Goal: Task Accomplishment & Management: Use online tool/utility

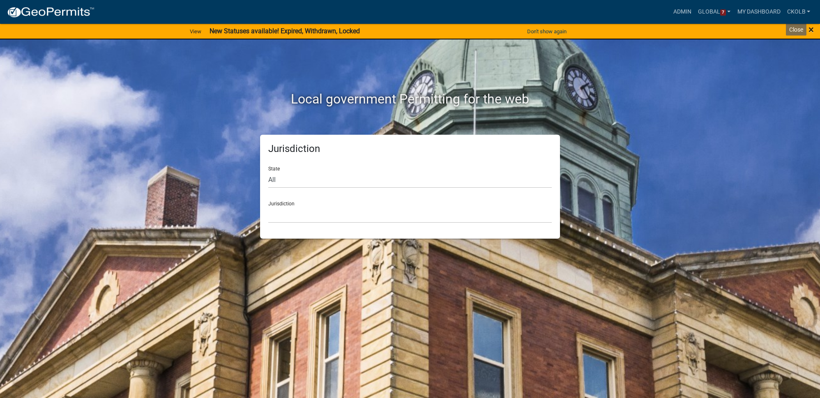
click at [812, 30] on span "×" at bounding box center [811, 30] width 5 height 12
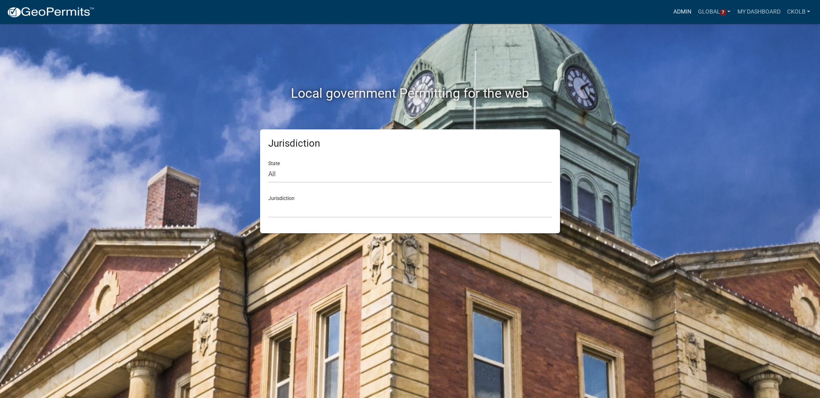
click at [687, 9] on link "Admin" at bounding box center [682, 12] width 25 height 16
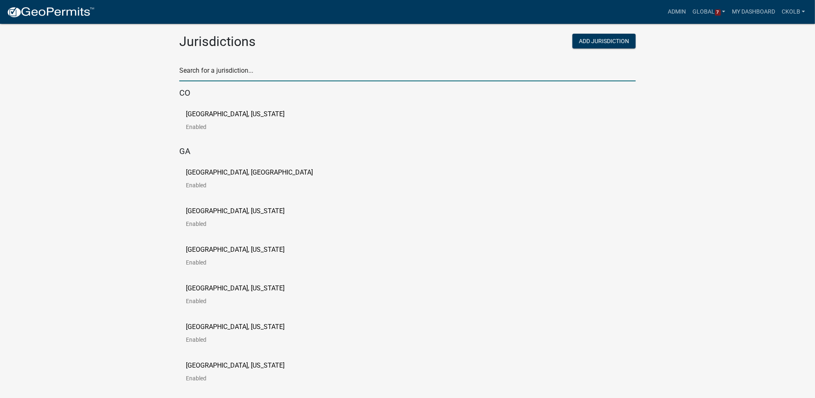
click at [233, 71] on input "text" at bounding box center [407, 73] width 456 height 17
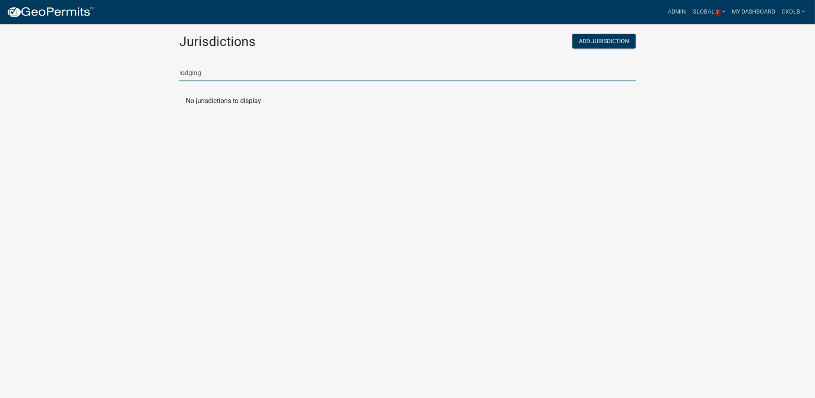
click at [233, 68] on input "lodging" at bounding box center [407, 73] width 456 height 17
drag, startPoint x: 217, startPoint y: 76, endPoint x: 165, endPoint y: 74, distance: 51.8
click at [165, 74] on app-global-admin "Toggle drawer menu more_horiz Admin Global 7 Users Roles Payment Processors Wor…" at bounding box center [407, 62] width 815 height 104
type input "[PERSON_NAME]"
click at [229, 117] on p "[GEOGRAPHIC_DATA], [US_STATE]" at bounding box center [235, 114] width 99 height 7
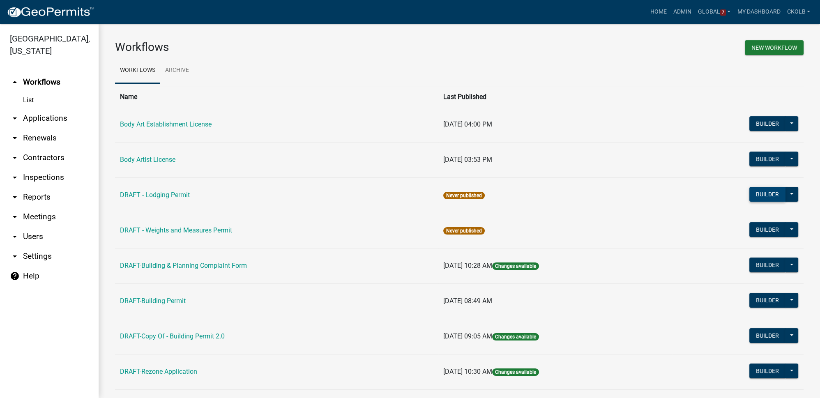
click at [765, 193] on button "Builder" at bounding box center [768, 194] width 36 height 15
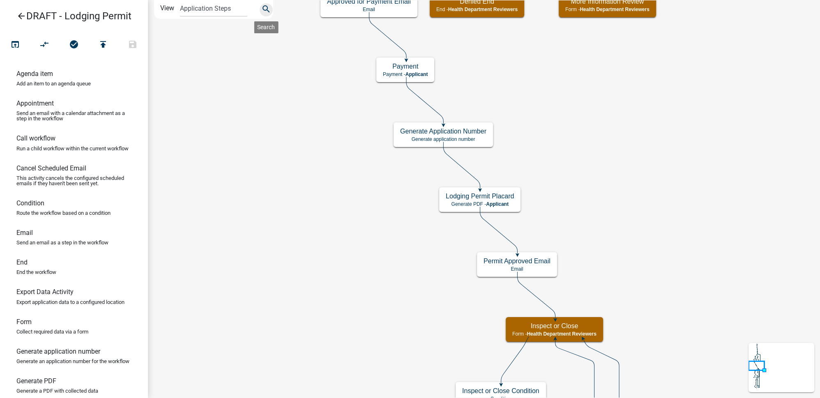
click at [267, 7] on icon "search" at bounding box center [266, 10] width 10 height 12
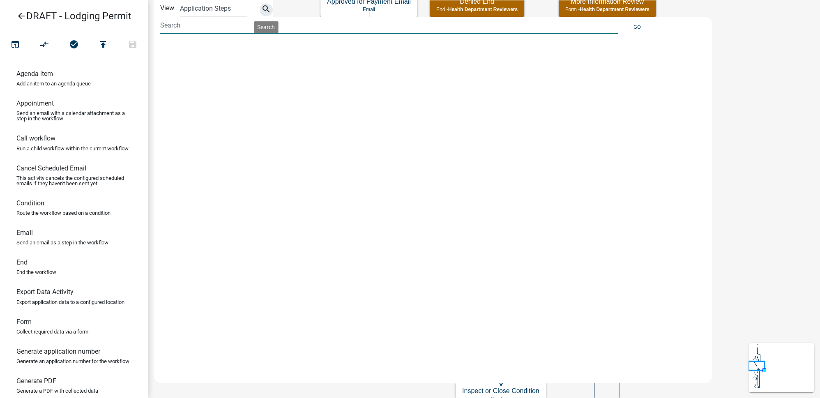
click at [209, 25] on input at bounding box center [389, 25] width 458 height 17
type input "fee"
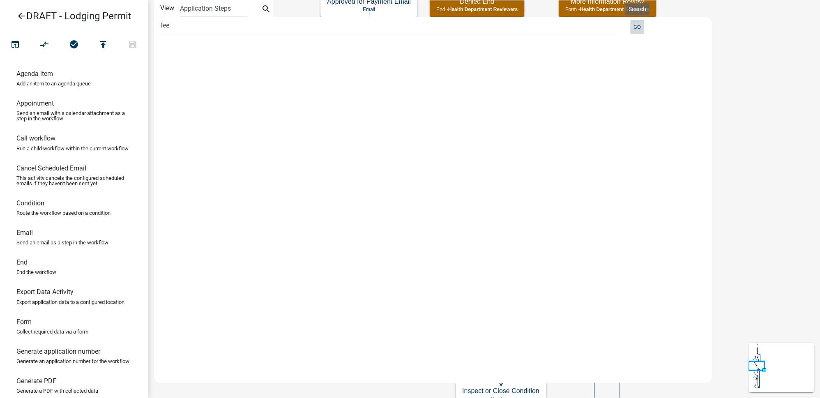
click at [640, 24] on button "Go" at bounding box center [638, 27] width 14 height 14
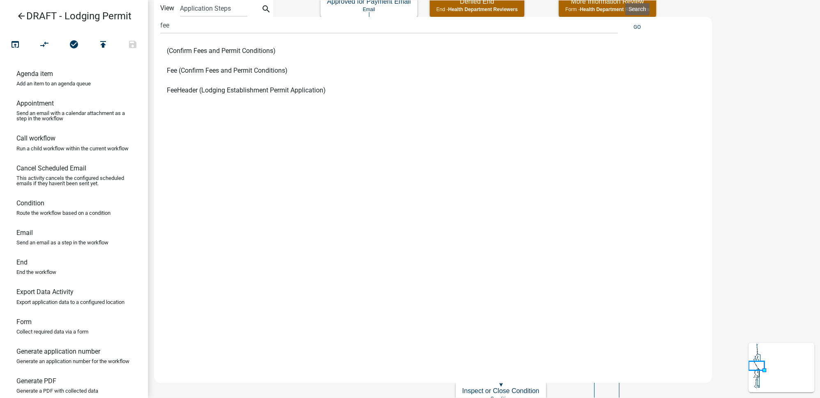
click at [213, 69] on span "Fee (Confirm Fees and Permit Conditions)" at bounding box center [227, 70] width 121 height 7
select select "60F54440-8917-46C4-B544-2A40D31E0104"
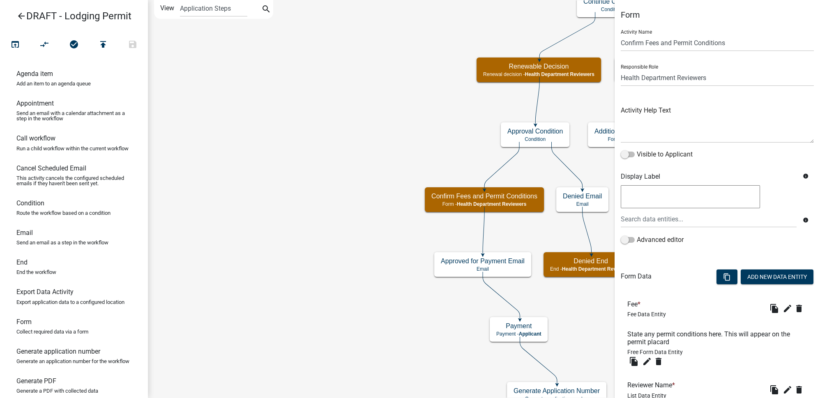
scroll to position [90, 0]
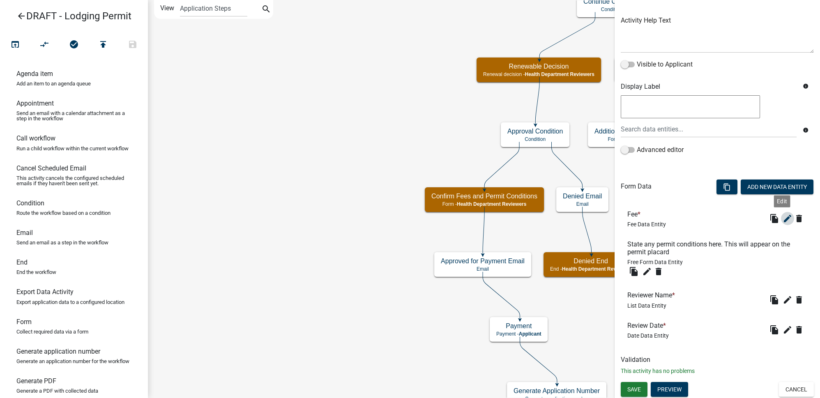
click at [783, 219] on icon "edit" at bounding box center [788, 219] width 10 height 10
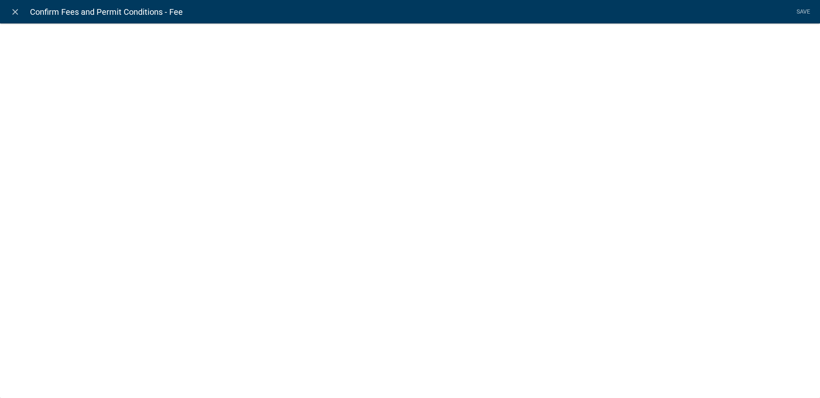
select select "fee"
select select "e21c20d8-78db-4dde-b4c6-0da52ce2830a"
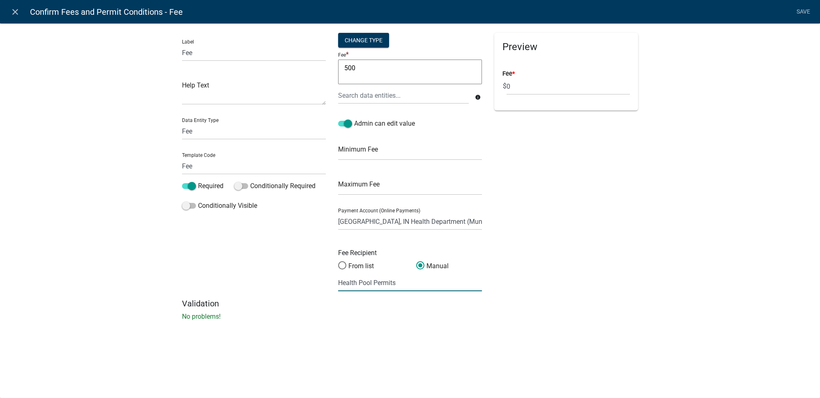
click at [381, 288] on input "Health Pool Permits" at bounding box center [410, 283] width 144 height 17
click at [551, 261] on div "Preview Fee * $ 0" at bounding box center [566, 166] width 156 height 266
click at [411, 285] on input "Health Pool Permits" at bounding box center [410, 283] width 144 height 17
click at [582, 277] on div "Preview Fee * $ 0" at bounding box center [566, 166] width 156 height 266
click at [345, 264] on span at bounding box center [342, 266] width 17 height 18
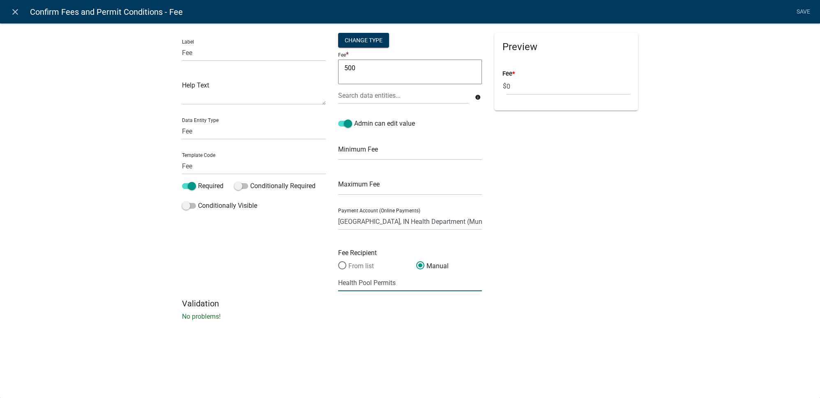
click at [338, 261] on input "From list" at bounding box center [338, 261] width 0 height 0
click at [423, 265] on span at bounding box center [420, 266] width 17 height 18
click at [416, 261] on input "Manual" at bounding box center [416, 261] width 0 height 0
click at [387, 286] on input "text" at bounding box center [410, 283] width 144 height 17
type input "Health Lodging Permits"
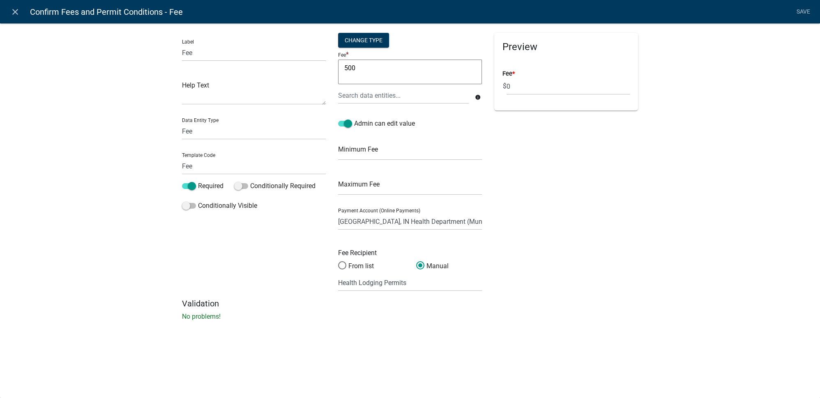
click at [583, 200] on div "Preview Fee * $ 0" at bounding box center [566, 166] width 156 height 266
click at [805, 12] on link "Save" at bounding box center [803, 12] width 21 height 16
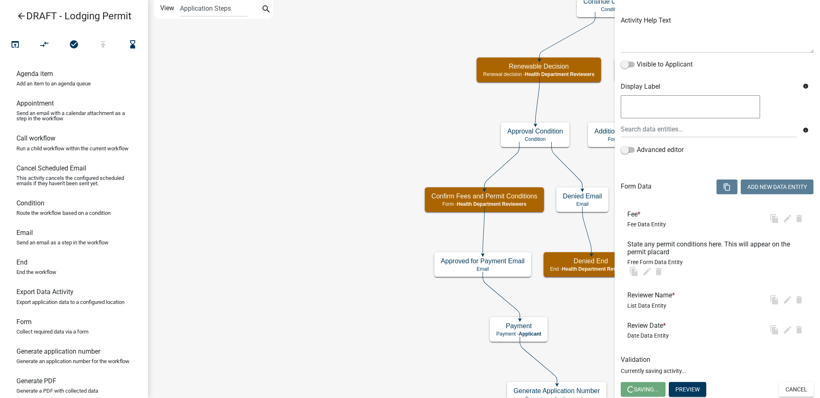
scroll to position [0, 0]
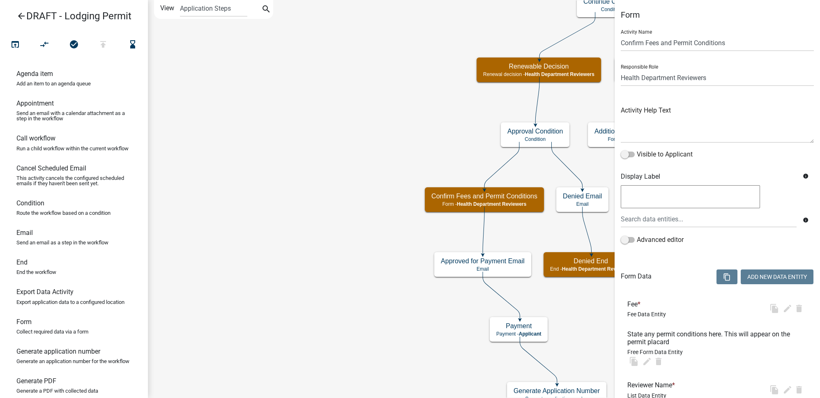
select select "60F54440-8917-46C4-B544-2A40D31E0104"
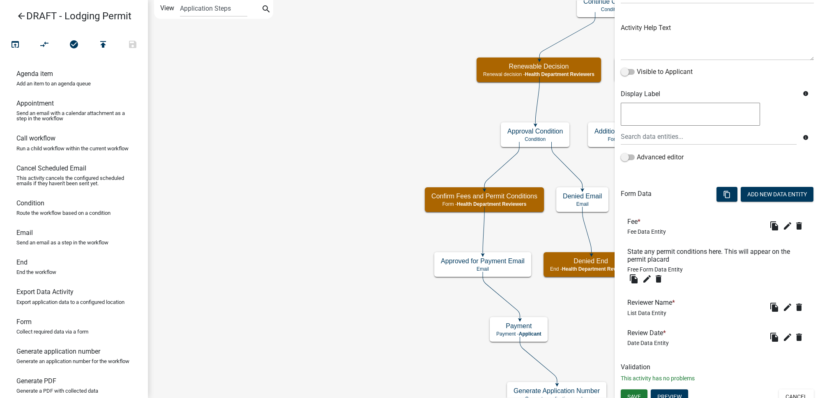
scroll to position [90, 0]
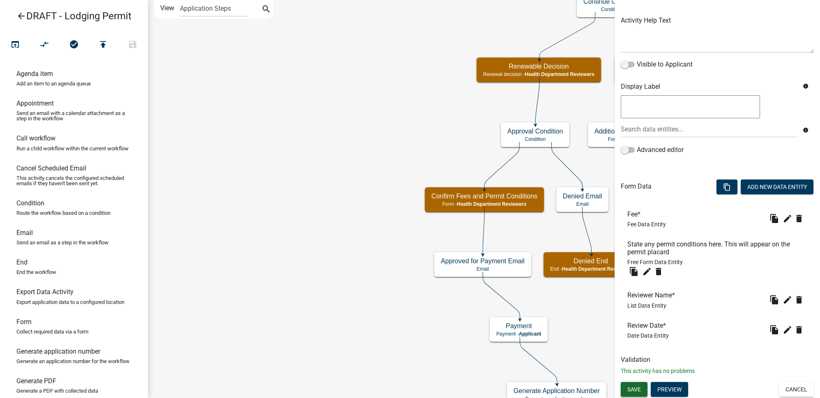
click at [639, 386] on span "Save" at bounding box center [635, 389] width 14 height 7
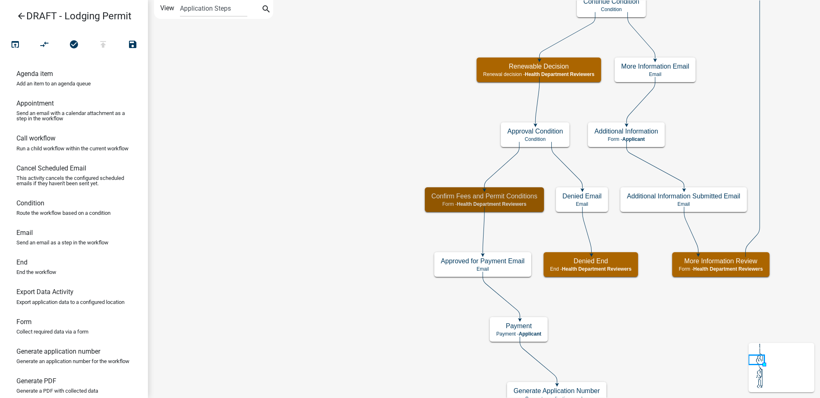
scroll to position [0, 0]
click at [18, 15] on icon "arrow_back" at bounding box center [21, 17] width 10 height 12
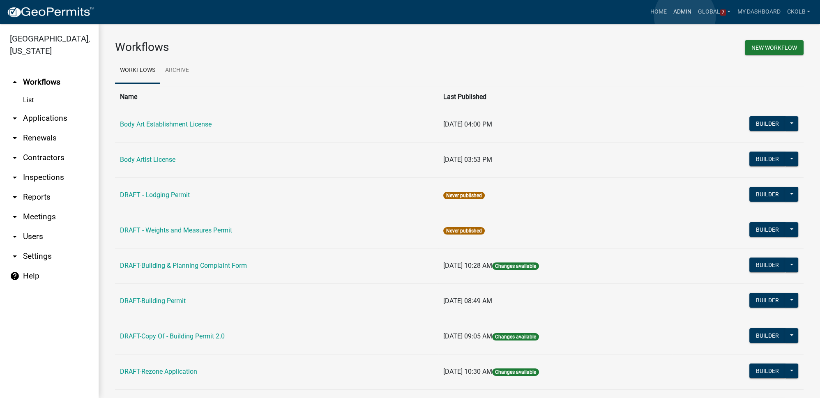
click at [685, 16] on link "Admin" at bounding box center [682, 12] width 25 height 16
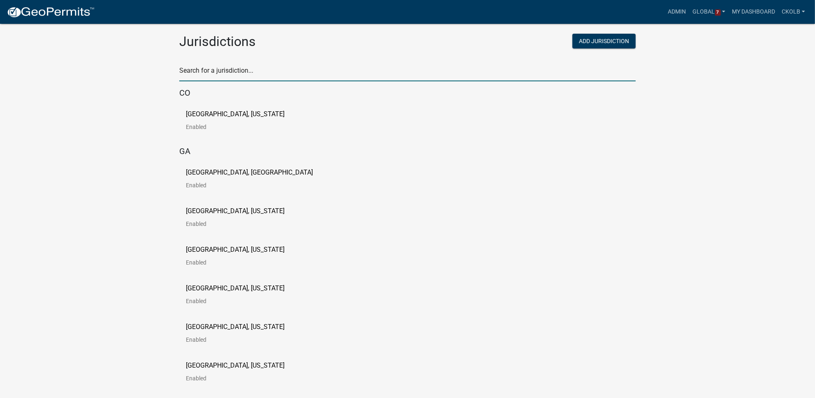
click at [251, 74] on input "text" at bounding box center [407, 73] width 456 height 17
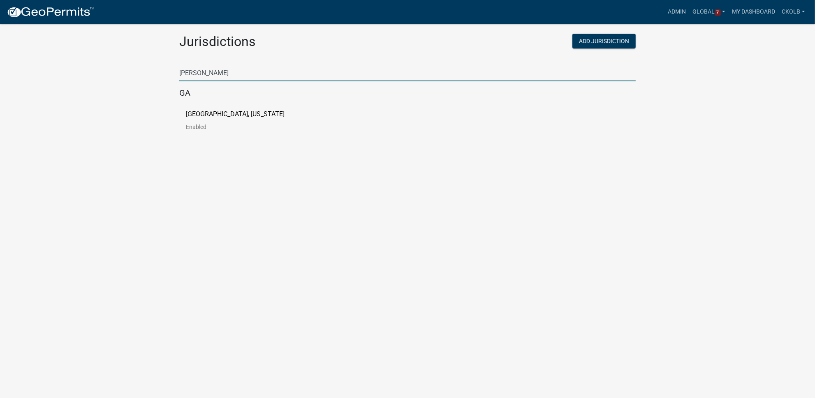
type input "[PERSON_NAME]"
click at [214, 120] on link "[GEOGRAPHIC_DATA], [US_STATE] Enabled" at bounding box center [242, 123] width 112 height 25
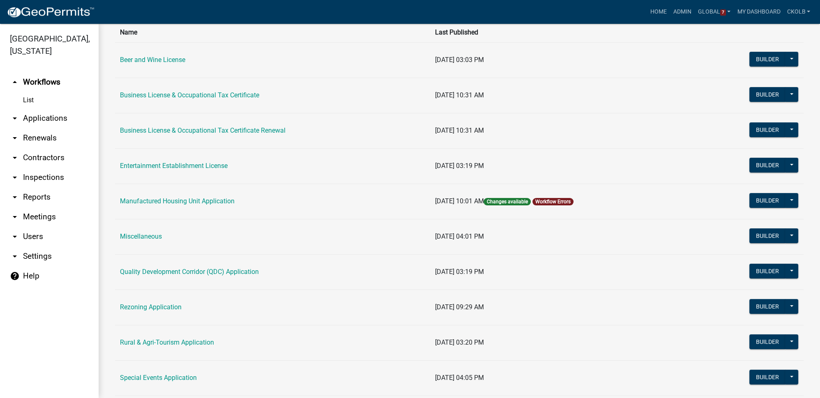
scroll to position [74, 0]
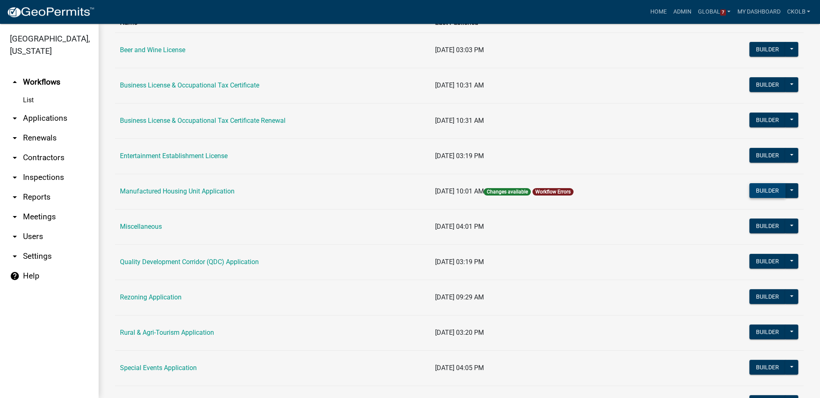
click at [757, 187] on button "Builder" at bounding box center [768, 190] width 36 height 15
